Goal: Find specific page/section: Find specific page/section

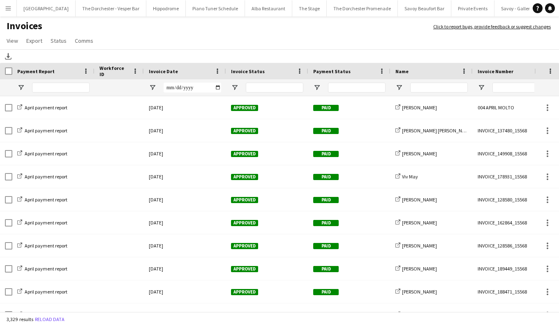
click at [9, 9] on app-icon "Menu" at bounding box center [8, 8] width 7 height 7
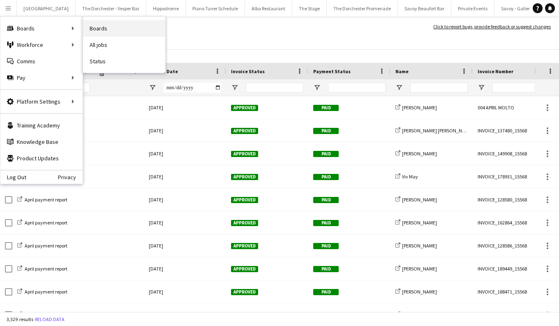
click at [104, 25] on link "Boards" at bounding box center [124, 28] width 82 height 16
